Goal: Communication & Community: Connect with others

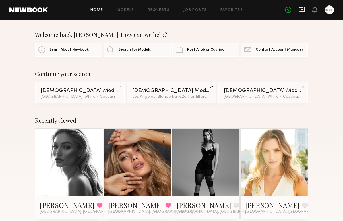
click at [300, 9] on icon at bounding box center [301, 10] width 6 height 6
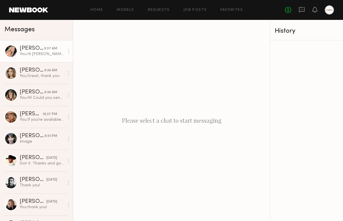
click at [49, 50] on div "9:37 AM" at bounding box center [50, 48] width 13 height 5
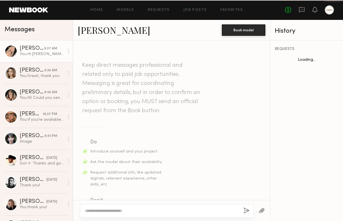
scroll to position [223, 0]
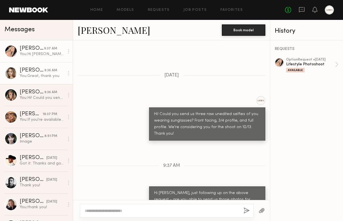
click at [39, 74] on div "You: Great, thank you" at bounding box center [42, 75] width 45 height 5
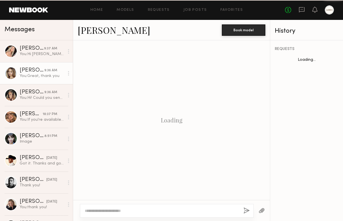
scroll to position [251, 0]
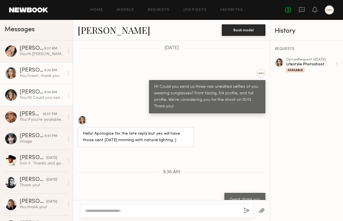
click at [37, 93] on div "[PERSON_NAME]" at bounding box center [32, 92] width 25 height 6
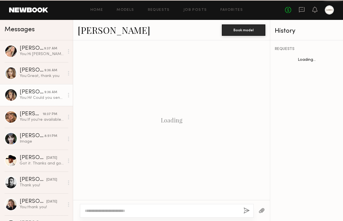
scroll to position [158, 0]
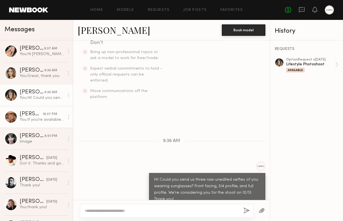
click at [42, 118] on div "You: If you're available [DATE][DATE] from 3:30-5:30 please send us three raw u…" at bounding box center [42, 119] width 45 height 5
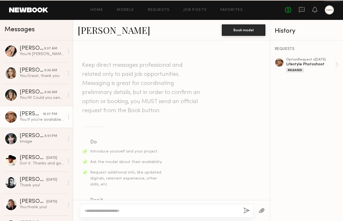
scroll to position [388, 0]
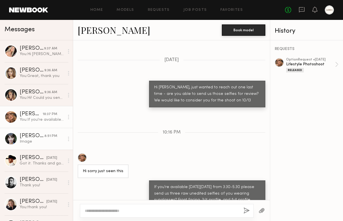
click at [43, 139] on div "Image" at bounding box center [42, 141] width 45 height 5
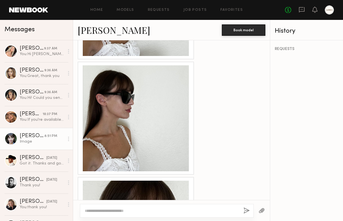
scroll to position [590, 0]
